Goal: Transaction & Acquisition: Subscribe to service/newsletter

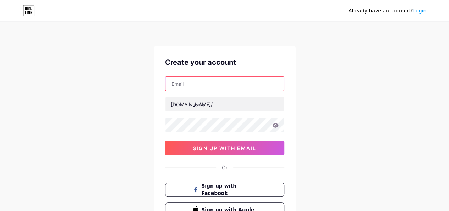
click at [200, 80] on input "text" at bounding box center [225, 83] width 119 height 14
type input "[EMAIL_ADDRESS][DOMAIN_NAME]"
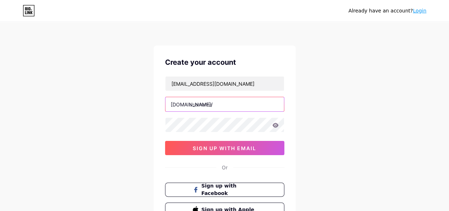
click at [216, 103] on input "text" at bounding box center [225, 104] width 119 height 14
type input "purelavish"
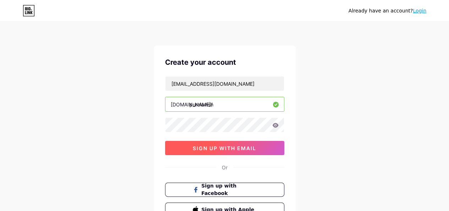
click at [234, 149] on span "sign up with email" at bounding box center [225, 148] width 64 height 6
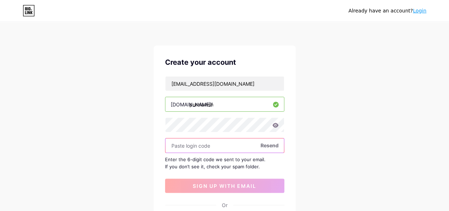
click at [190, 143] on input "text" at bounding box center [225, 145] width 119 height 14
paste input "694178"
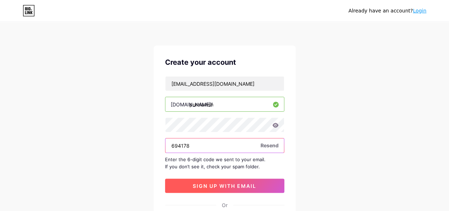
type input "694178"
click at [219, 184] on span "sign up with email" at bounding box center [225, 186] width 64 height 6
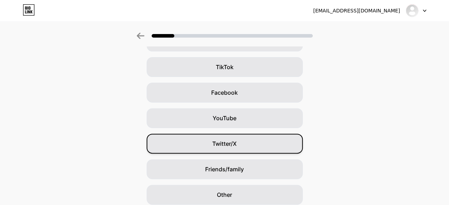
scroll to position [101, 0]
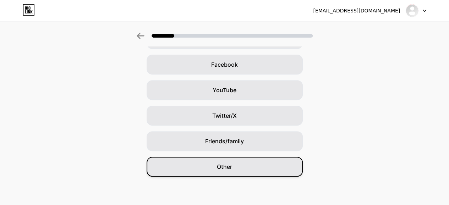
click at [224, 174] on div "Other" at bounding box center [225, 167] width 156 height 20
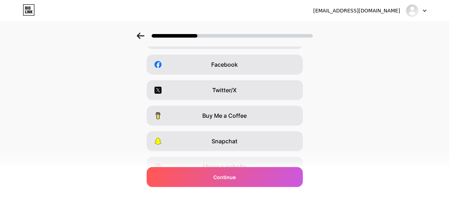
scroll to position [0, 0]
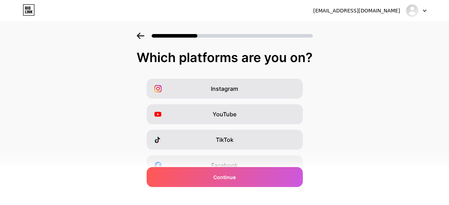
click at [238, 144] on div "TikTok" at bounding box center [225, 140] width 156 height 20
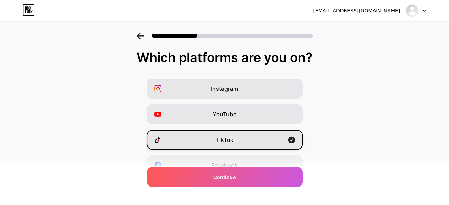
click at [247, 141] on div "TikTok" at bounding box center [225, 140] width 156 height 20
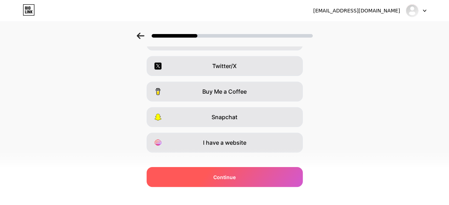
scroll to position [136, 0]
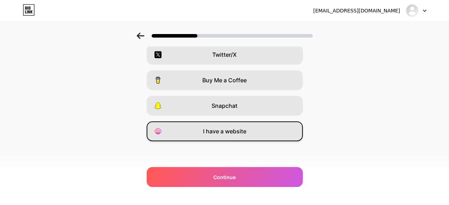
click at [221, 134] on span "I have a website" at bounding box center [224, 131] width 43 height 9
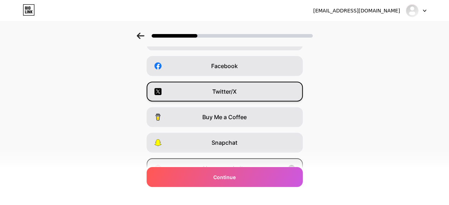
scroll to position [65, 0]
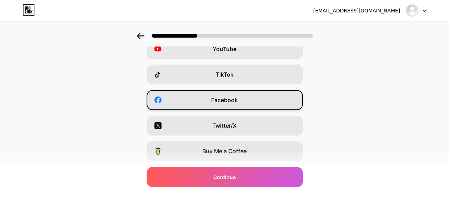
click at [235, 100] on span "Facebook" at bounding box center [224, 100] width 27 height 9
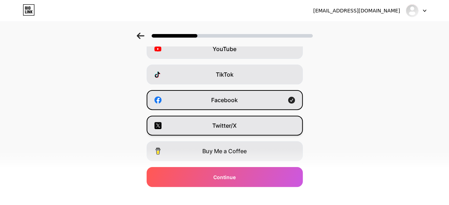
click at [237, 125] on span "Twitter/X" at bounding box center [224, 126] width 25 height 9
click at [242, 52] on div "YouTube" at bounding box center [225, 49] width 156 height 20
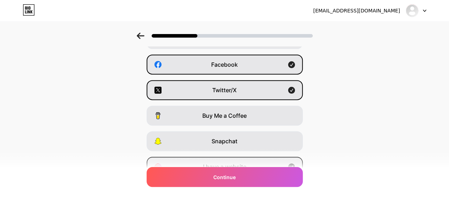
scroll to position [136, 0]
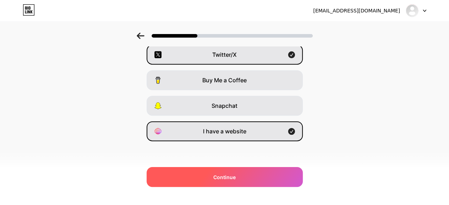
click at [228, 177] on span "Continue" at bounding box center [225, 177] width 22 height 7
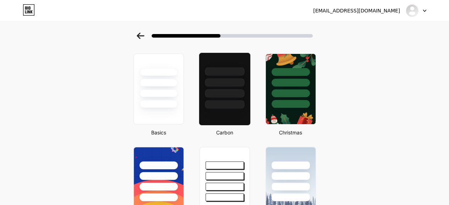
scroll to position [0, 0]
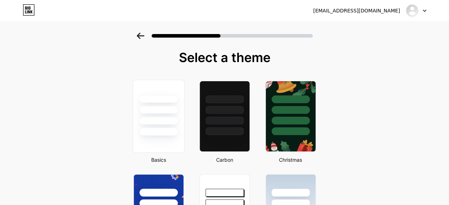
click at [171, 141] on div at bounding box center [159, 116] width 52 height 73
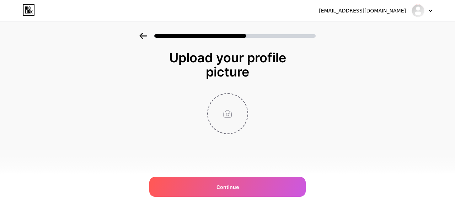
click at [222, 110] on input "file" at bounding box center [227, 113] width 39 height 39
type input "C:\fakepath\PureLavish.jpg"
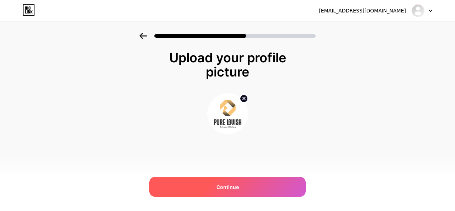
click at [224, 185] on span "Continue" at bounding box center [227, 186] width 22 height 7
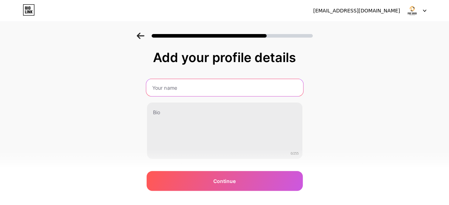
click at [179, 87] on input "text" at bounding box center [224, 87] width 157 height 17
type input "Pure Lavish"
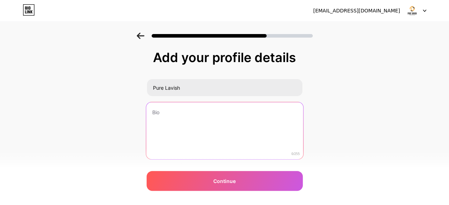
click at [175, 121] on textarea at bounding box center [224, 131] width 157 height 58
click at [188, 128] on textarea at bounding box center [224, 131] width 157 height 58
paste textarea "Explore a stunning collection of high-quality taps, showers, basins, and elegan…"
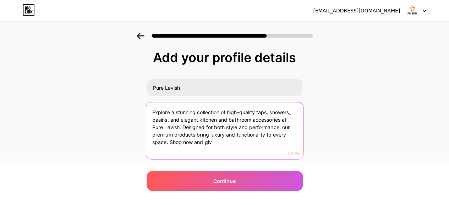
click at [181, 131] on textarea "Explore a stunning collection of high-quality taps, showers, basins, and elegan…" at bounding box center [224, 131] width 157 height 58
paste textarea "Discover high-quality taps, showers, basins, and stylish bathroom accessories a…"
type textarea "Discover high-quality taps, showers, basins, and stylish bathroom accessories a…"
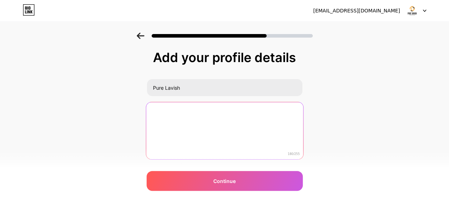
click at [183, 141] on textarea "Discover high-quality taps, showers, basins, and stylish bathroom accessories a…" at bounding box center [224, 131] width 157 height 58
paste textarea "Discover high-quality taps, showers, basins, and stylish bathroom accessories a…"
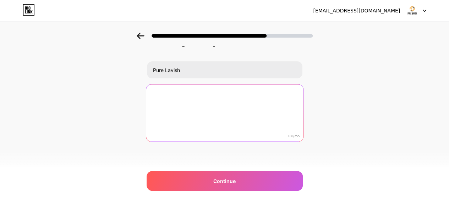
drag, startPoint x: 179, startPoint y: 135, endPoint x: 188, endPoint y: 225, distance: 89.7
click at [188, 206] on html "purelavishmarketing@gmail.com Logout Link Copied Add your profile details Pure …" at bounding box center [224, 93] width 449 height 223
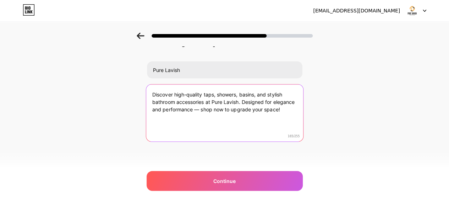
scroll to position [0, 0]
type textarea "Discover high-quality taps, showers, basins, and stylish bathroom accessories a…"
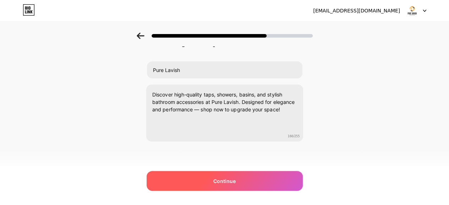
click at [224, 178] on span "Continue" at bounding box center [225, 181] width 22 height 7
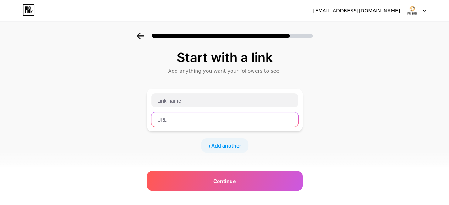
click at [171, 123] on input "text" at bounding box center [224, 120] width 147 height 14
paste input "https://www.purelavish.co.uk/"
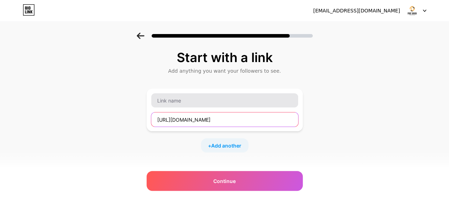
type input "https://www.purelavish.co.uk/"
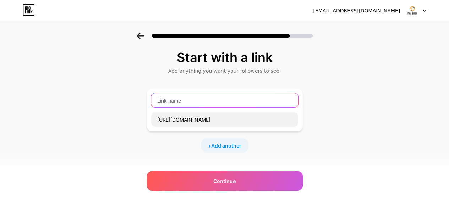
click at [183, 104] on input "text" at bounding box center [224, 100] width 147 height 14
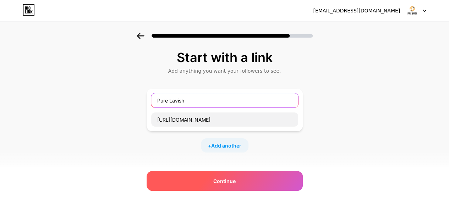
type input "Pure Lavish"
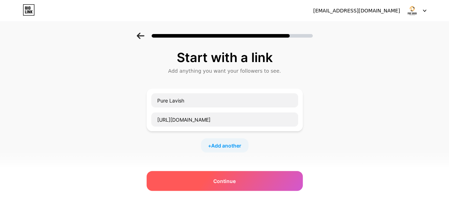
click at [222, 175] on div "Continue" at bounding box center [225, 181] width 156 height 20
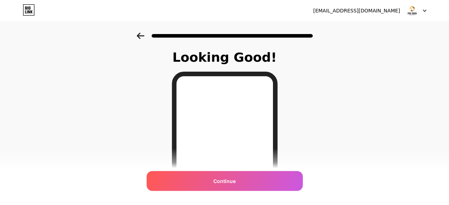
click at [145, 33] on icon at bounding box center [141, 36] width 8 height 6
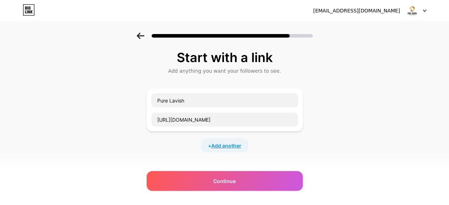
click at [222, 146] on span "Add another" at bounding box center [226, 145] width 30 height 7
click at [198, 154] on input "text" at bounding box center [224, 150] width 147 height 14
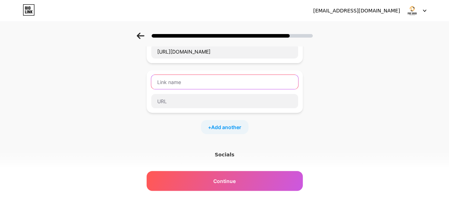
scroll to position [71, 0]
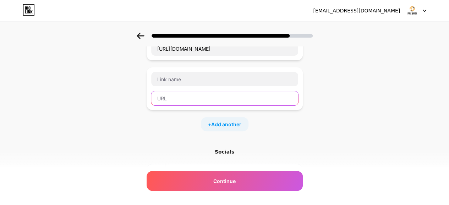
click at [171, 99] on input "text" at bounding box center [224, 98] width 147 height 14
paste input "https://www.instagram.com/purelavish.uk"
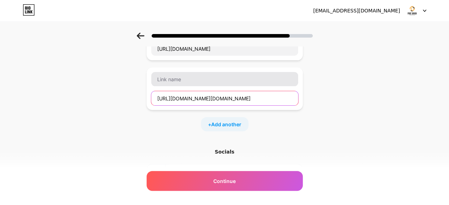
type input "https://www.instagram.com/purelavish.uk"
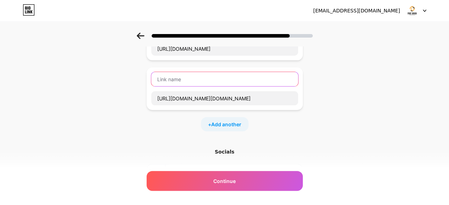
click at [198, 80] on input "text" at bounding box center [224, 79] width 147 height 14
type input "Instagram"
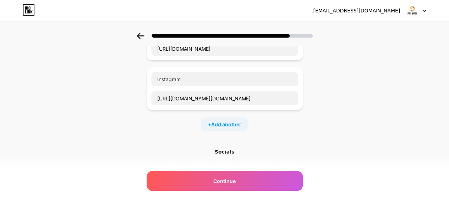
click at [230, 123] on span "Add another" at bounding box center [226, 124] width 30 height 7
click at [174, 148] on input "text" at bounding box center [224, 148] width 147 height 14
paste input "https://www.facebook.com/purelavishuk"
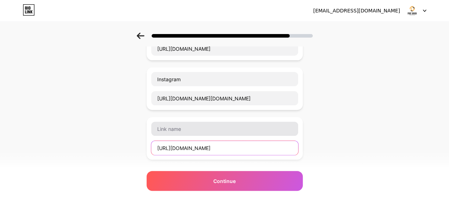
type input "https://www.facebook.com/purelavishuk"
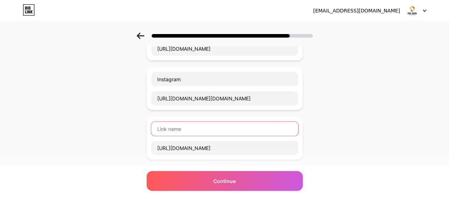
click at [182, 129] on input "text" at bounding box center [224, 129] width 147 height 14
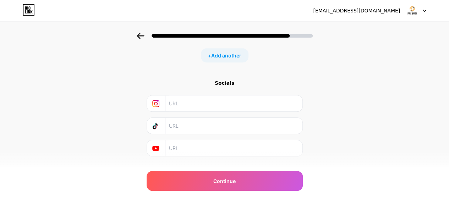
scroll to position [203, 0]
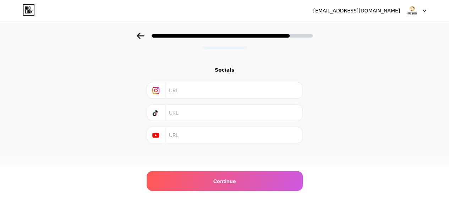
type input "Facebook"
click at [186, 91] on input "text" at bounding box center [233, 90] width 129 height 16
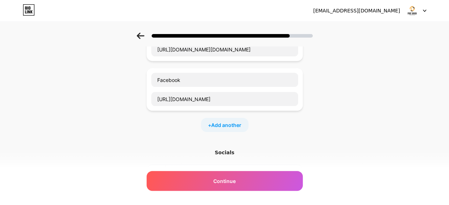
scroll to position [61, 0]
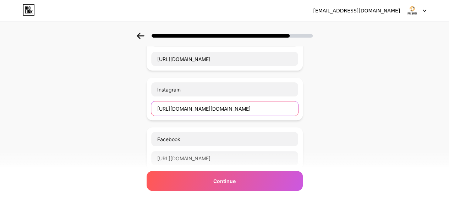
drag, startPoint x: 266, startPoint y: 106, endPoint x: 141, endPoint y: 111, distance: 125.5
click at [141, 111] on div "Start with a link Add anything you want your followers to see. Pure Lavish http…" at bounding box center [224, 146] width 449 height 349
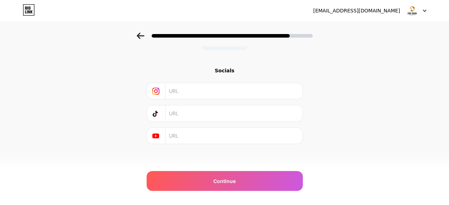
scroll to position [203, 0]
click at [188, 94] on input "text" at bounding box center [233, 90] width 129 height 16
paste input "https://www.instagram.com/purelavish.uk"
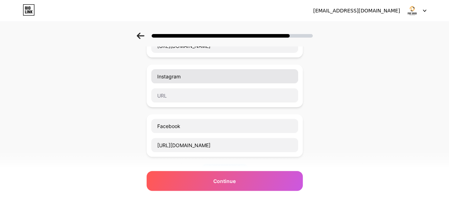
scroll to position [61, 0]
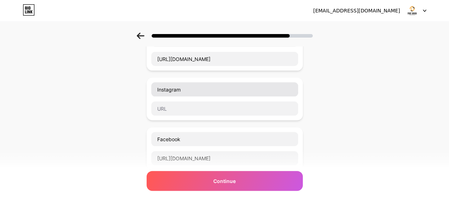
type input "https://www.instagram.com/purelavish.uk"
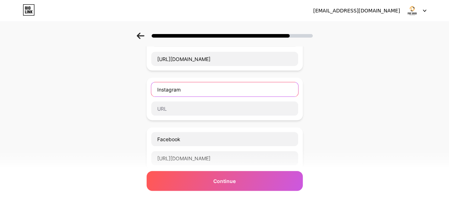
click at [273, 90] on input "Instagram" at bounding box center [224, 89] width 147 height 14
click at [339, 87] on div "Start with a link Add anything you want your followers to see. Pure Lavish http…" at bounding box center [224, 146] width 449 height 349
click at [322, 110] on div "Start with a link Add anything you want your followers to see. Pure Lavish http…" at bounding box center [224, 146] width 449 height 349
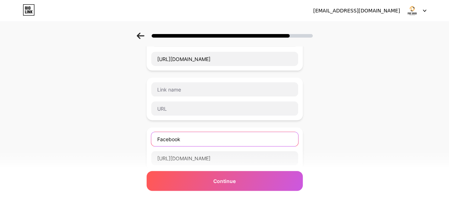
drag, startPoint x: 193, startPoint y: 139, endPoint x: 123, endPoint y: 139, distance: 70.3
click at [126, 139] on div "Start with a link Add anything you want your followers to see. Pure Lavish http…" at bounding box center [224, 146] width 449 height 349
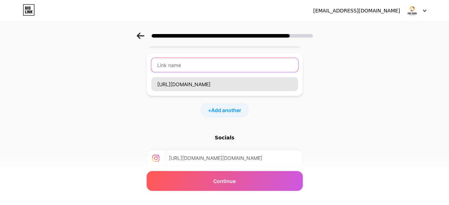
scroll to position [96, 0]
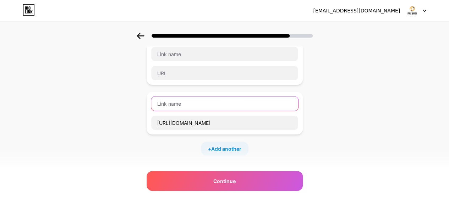
paste input "Facebook"
type input "Facebook"
drag, startPoint x: 189, startPoint y: 103, endPoint x: 104, endPoint y: 103, distance: 84.6
click at [104, 103] on div "Start with a link Add anything you want your followers to see. Pure Lavish http…" at bounding box center [224, 110] width 449 height 349
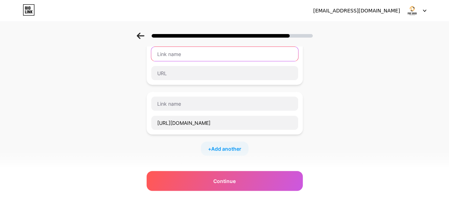
click at [161, 58] on input "text" at bounding box center [224, 54] width 147 height 14
paste input "Facebook"
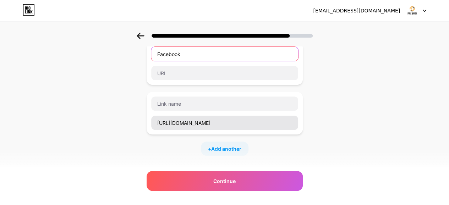
type input "Facebook"
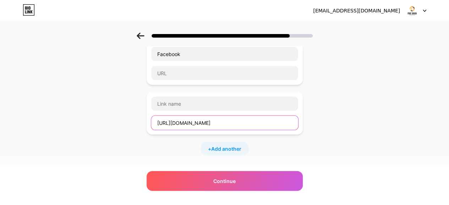
drag, startPoint x: 264, startPoint y: 120, endPoint x: 147, endPoint y: 123, distance: 116.2
click at [147, 123] on div "Start with a link Add anything you want your followers to see. Pure Lavish http…" at bounding box center [224, 110] width 449 height 349
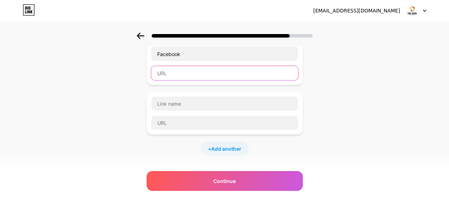
click at [168, 75] on input "text" at bounding box center [224, 73] width 147 height 14
paste input "https://www.facebook.com/purelavishuk"
type input "https://www.facebook.com/purelavishuk"
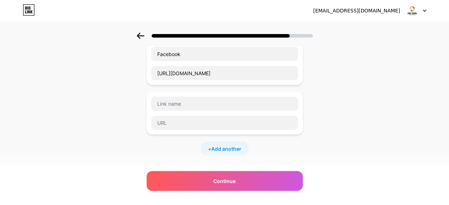
click at [86, 109] on div "Start with a link Add anything you want your followers to see. Pure Lavish http…" at bounding box center [224, 110] width 449 height 349
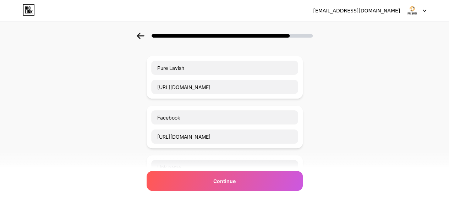
scroll to position [71, 0]
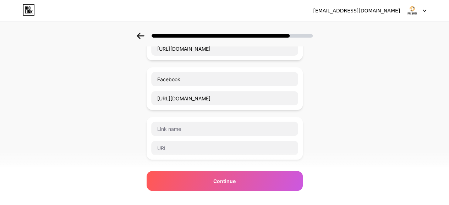
click at [313, 123] on div "Start with a link Add anything you want your followers to see. Pure Lavish http…" at bounding box center [224, 136] width 449 height 349
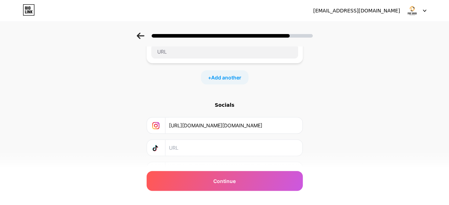
scroll to position [178, 0]
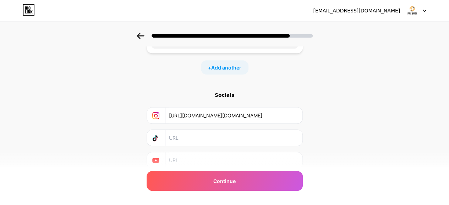
click at [196, 142] on input "text" at bounding box center [233, 138] width 129 height 16
click at [188, 141] on input "text" at bounding box center [233, 138] width 129 height 16
click at [183, 158] on input "text" at bounding box center [233, 160] width 129 height 16
paste input "https://www.youtube.com/@PureLavishuk"
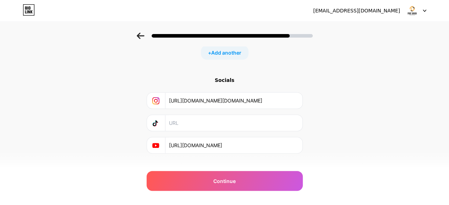
scroll to position [203, 0]
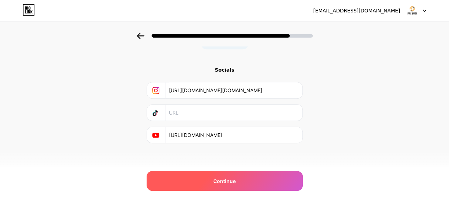
type input "https://www.youtube.com/@PureLavishuk"
click at [231, 179] on span "Continue" at bounding box center [225, 181] width 22 height 7
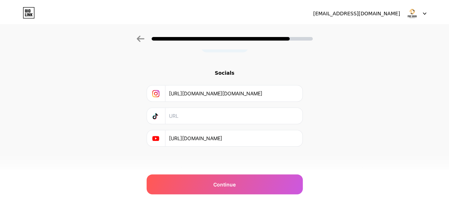
scroll to position [0, 0]
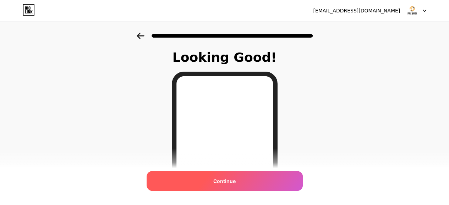
click at [234, 176] on div "Continue" at bounding box center [225, 181] width 156 height 20
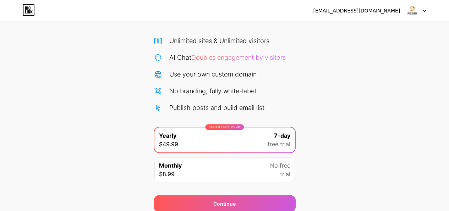
scroll to position [71, 0]
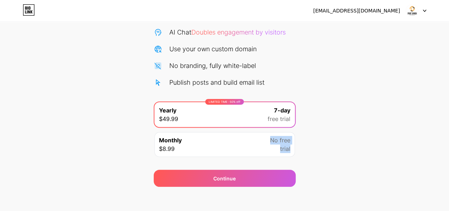
drag, startPoint x: 230, startPoint y: 148, endPoint x: 352, endPoint y: 141, distance: 123.1
click at [340, 155] on div "Start your 7 day free trial Cancel anytime. We will send you an email 2 days be…" at bounding box center [224, 74] width 449 height 225
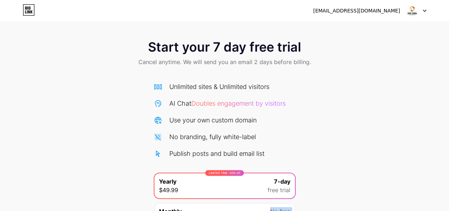
click at [411, 10] on img at bounding box center [413, 11] width 14 height 14
click at [357, 13] on div "[EMAIL_ADDRESS][DOMAIN_NAME]" at bounding box center [356, 10] width 87 height 7
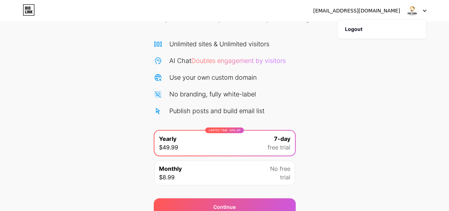
scroll to position [71, 0]
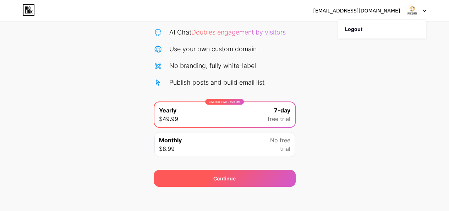
click at [186, 180] on div "Continue" at bounding box center [225, 177] width 142 height 17
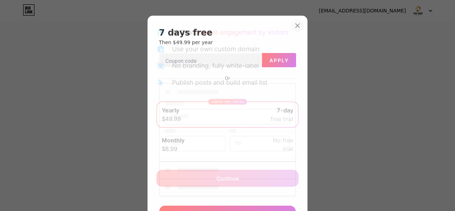
click at [296, 23] on icon at bounding box center [298, 26] width 6 height 6
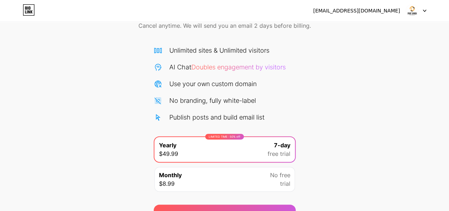
scroll to position [0, 0]
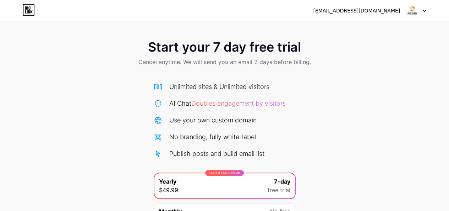
click at [28, 6] on icon at bounding box center [29, 9] width 12 height 11
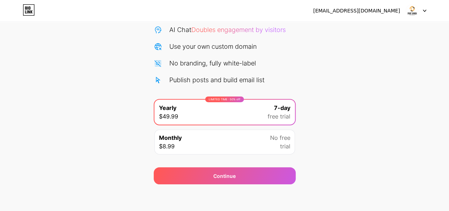
scroll to position [75, 0]
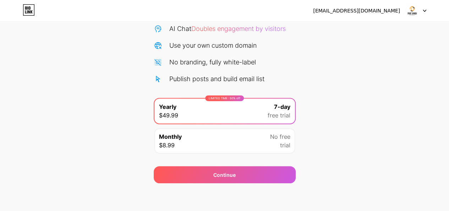
click at [277, 134] on span "No free" at bounding box center [280, 136] width 20 height 9
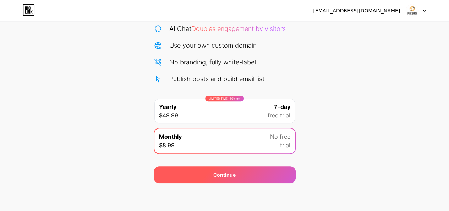
click at [243, 168] on div "Continue" at bounding box center [225, 174] width 142 height 17
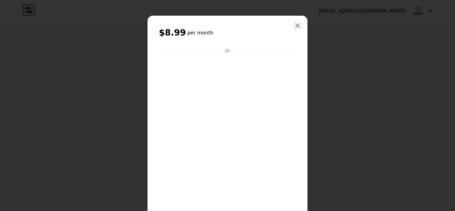
click at [295, 25] on icon at bounding box center [298, 26] width 6 height 6
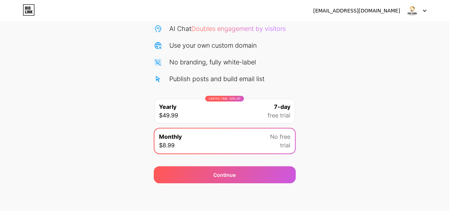
scroll to position [4, 0]
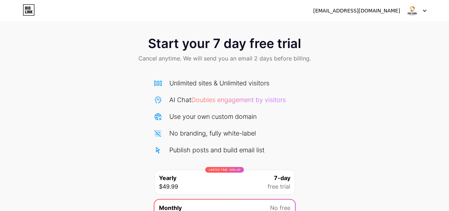
click at [414, 12] on img at bounding box center [413, 11] width 14 height 14
click at [381, 9] on div "[EMAIL_ADDRESS][DOMAIN_NAME]" at bounding box center [356, 10] width 87 height 7
click at [421, 10] on div at bounding box center [416, 10] width 21 height 13
click at [411, 8] on img at bounding box center [413, 11] width 14 height 14
click at [28, 8] on icon at bounding box center [27, 7] width 1 height 3
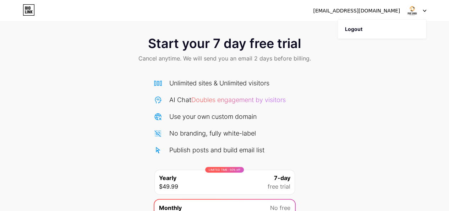
scroll to position [0, 0]
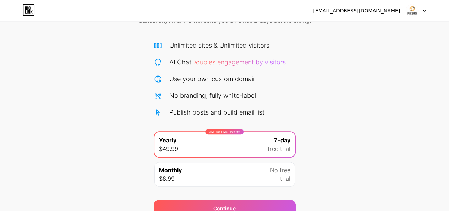
scroll to position [75, 0]
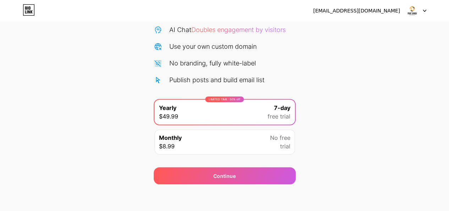
scroll to position [75, 0]
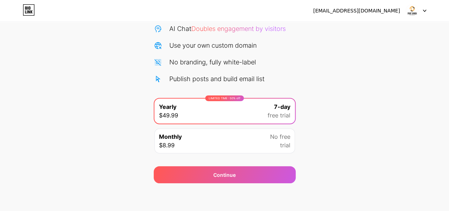
click at [185, 80] on div "Publish posts and build email list" at bounding box center [216, 79] width 95 height 10
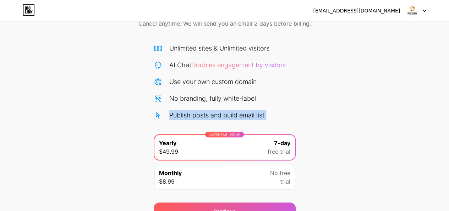
scroll to position [0, 0]
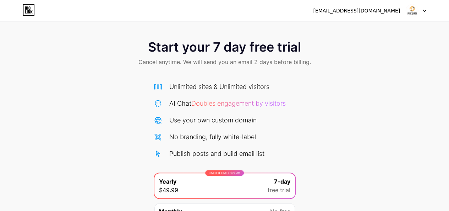
click at [198, 87] on div "Unlimited sites & Unlimited visitors" at bounding box center [219, 87] width 100 height 10
click at [419, 10] on img at bounding box center [413, 11] width 14 height 14
click at [355, 33] on li "Logout" at bounding box center [382, 29] width 88 height 19
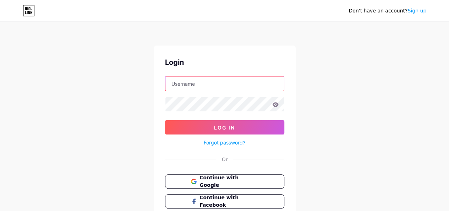
type input "[EMAIL_ADDRESS][DOMAIN_NAME]"
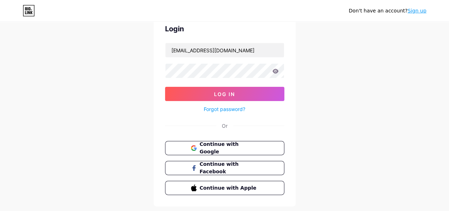
scroll to position [50, 0]
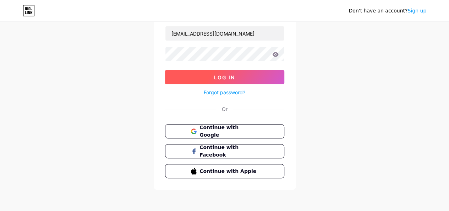
click at [234, 78] on span "Log In" at bounding box center [224, 77] width 21 height 6
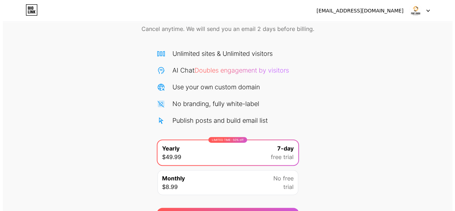
scroll to position [75, 0]
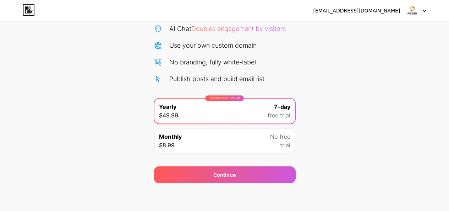
click at [286, 141] on span "trial" at bounding box center [285, 145] width 10 height 9
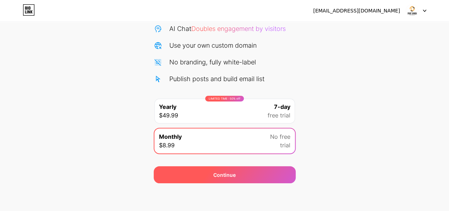
click at [273, 169] on div "Continue" at bounding box center [225, 174] width 142 height 17
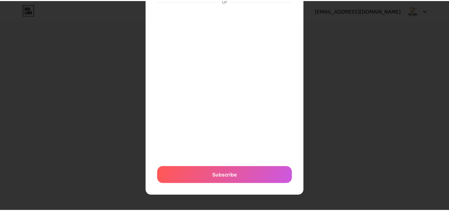
scroll to position [0, 0]
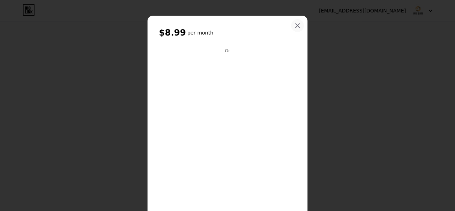
click at [296, 25] on icon at bounding box center [298, 26] width 4 height 4
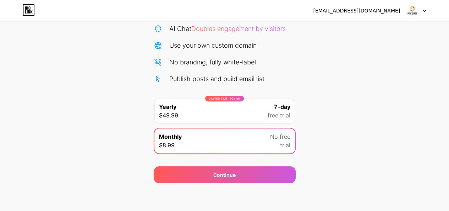
click at [413, 9] on img at bounding box center [413, 11] width 14 height 14
click at [357, 28] on li "Logout" at bounding box center [382, 29] width 88 height 19
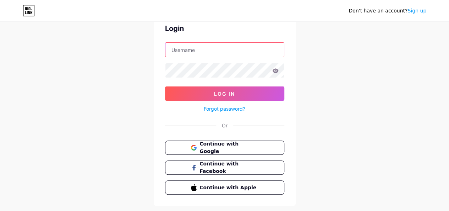
type input "[EMAIL_ADDRESS][DOMAIN_NAME]"
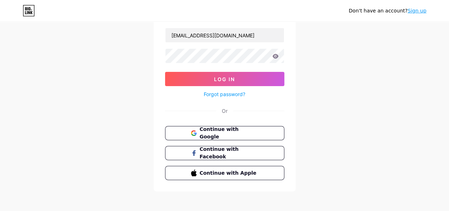
scroll to position [50, 0]
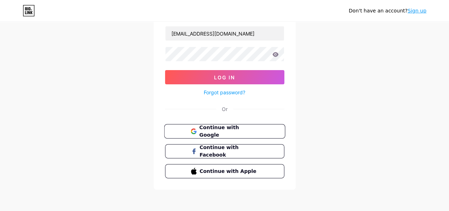
click at [231, 131] on span "Continue with Google" at bounding box center [228, 131] width 59 height 15
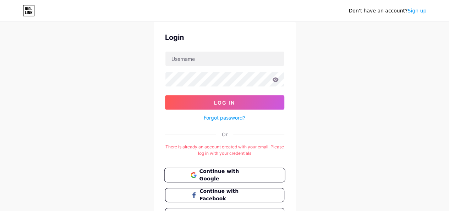
scroll to position [36, 0]
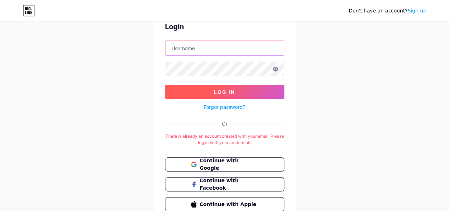
type input "[EMAIL_ADDRESS][DOMAIN_NAME]"
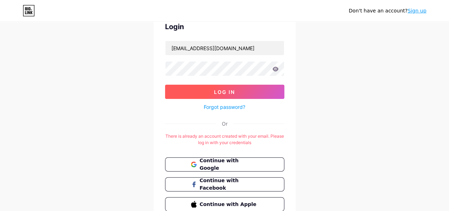
click at [233, 94] on button "Log In" at bounding box center [224, 92] width 119 height 14
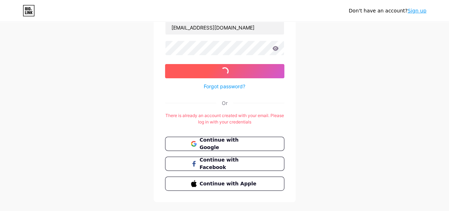
scroll to position [69, 0]
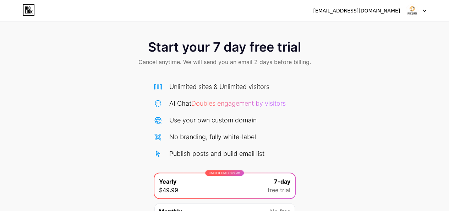
click at [426, 12] on div "purelavishmarketing@gmail.com Logout" at bounding box center [224, 10] width 449 height 13
click at [422, 9] on div at bounding box center [416, 10] width 21 height 13
click at [348, 29] on li "Logout" at bounding box center [382, 29] width 88 height 19
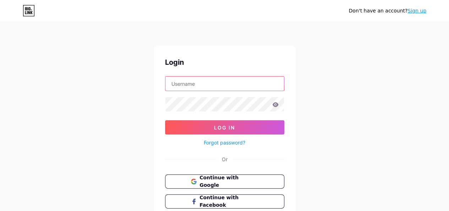
type input "[EMAIL_ADDRESS][DOMAIN_NAME]"
